Goal: Use online tool/utility: Utilize a website feature to perform a specific function

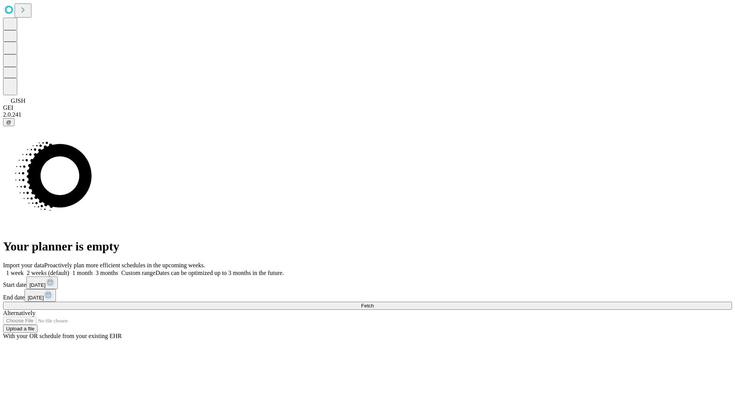
click at [374, 303] on span "Fetch" at bounding box center [367, 306] width 13 height 6
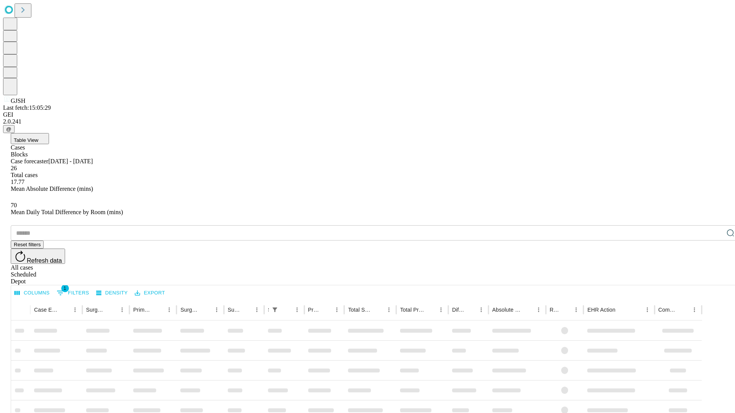
click at [38, 137] on span "Table View" at bounding box center [26, 140] width 24 height 6
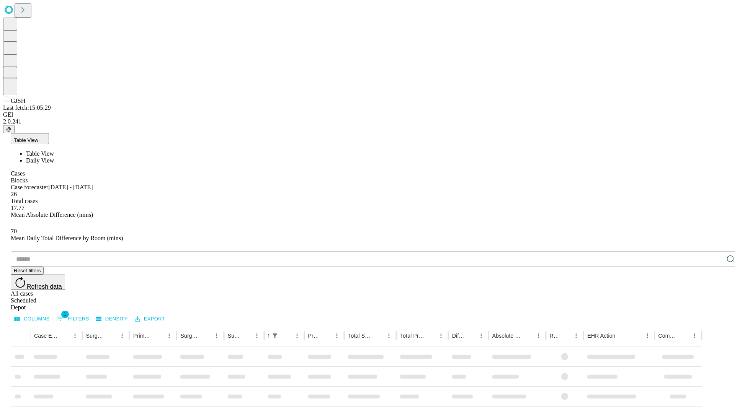
click at [54, 157] on span "Daily View" at bounding box center [40, 160] width 28 height 7
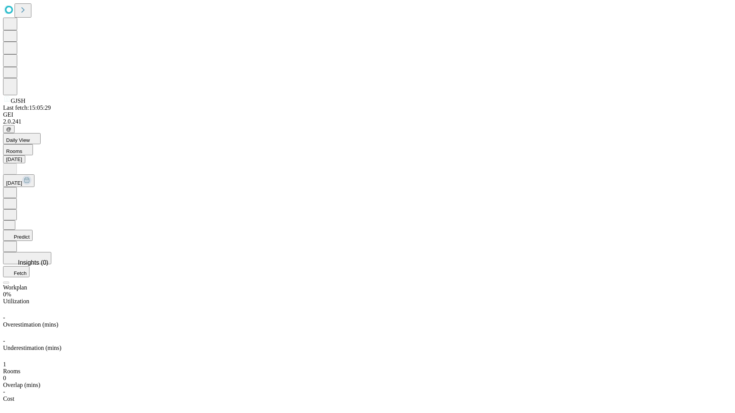
click at [33, 230] on button "Predict" at bounding box center [17, 235] width 29 height 11
